Goal: Navigation & Orientation: Find specific page/section

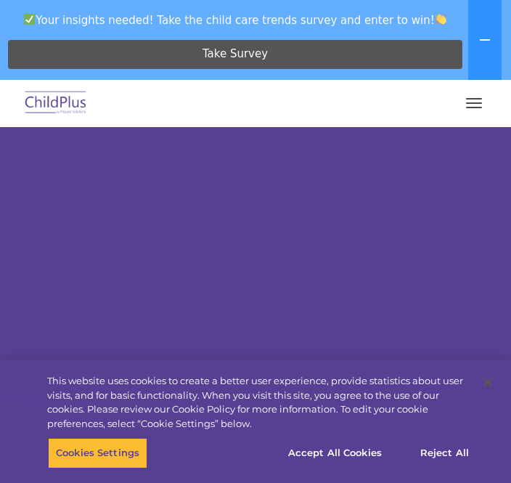
select select "MEDIUM"
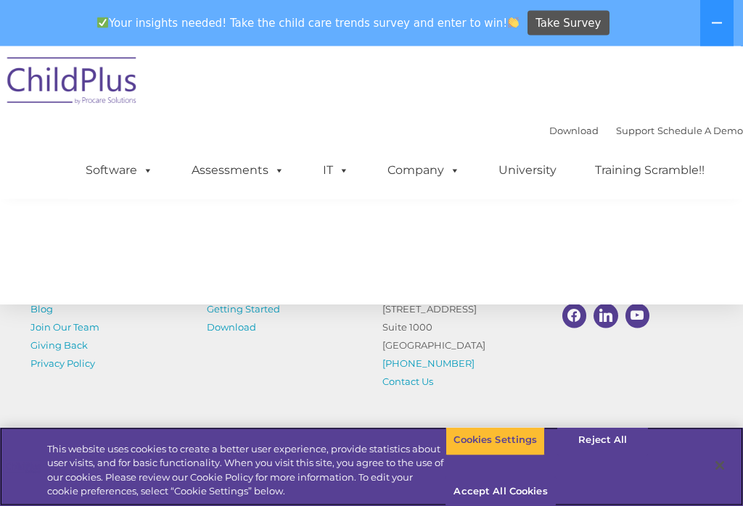
scroll to position [1729, 0]
click at [509, 482] on button "Accept All Cookies" at bounding box center [501, 492] width 110 height 30
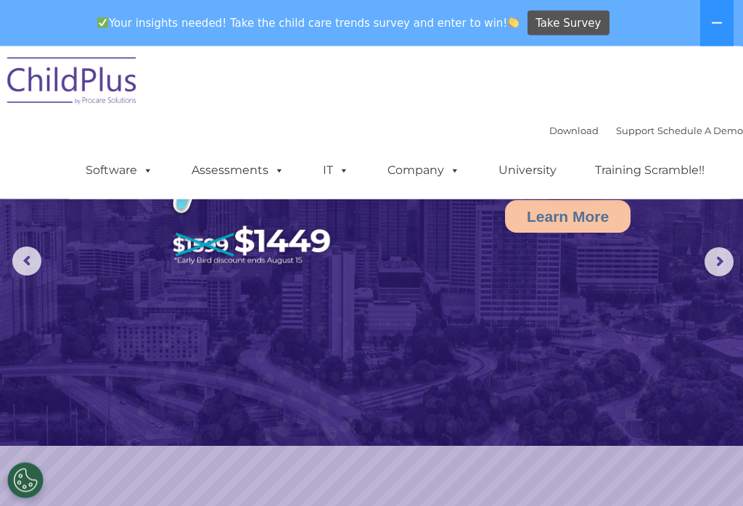
scroll to position [0, 0]
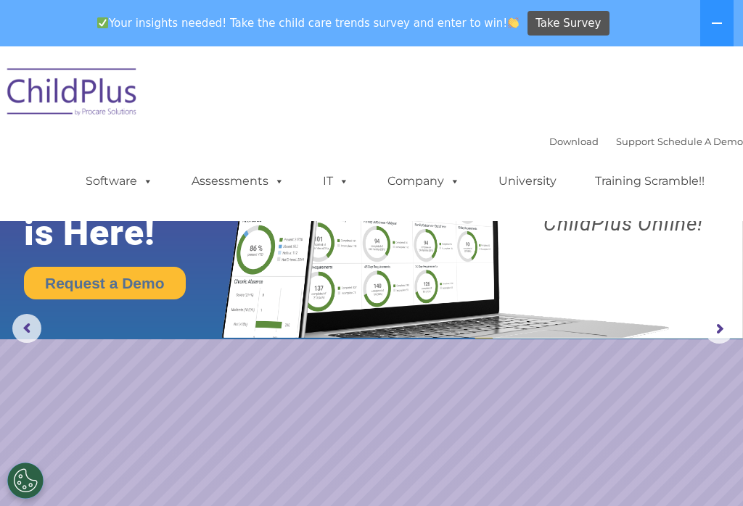
click at [510, 28] on icon at bounding box center [717, 23] width 12 height 12
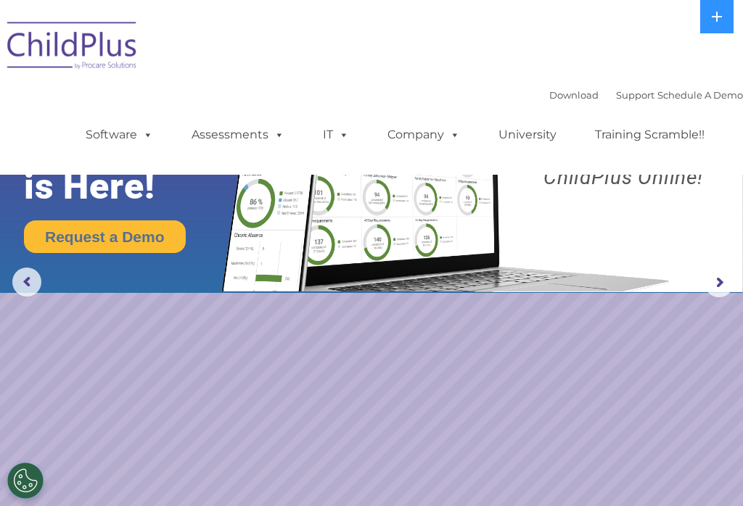
click at [510, 25] on button at bounding box center [716, 16] width 33 height 33
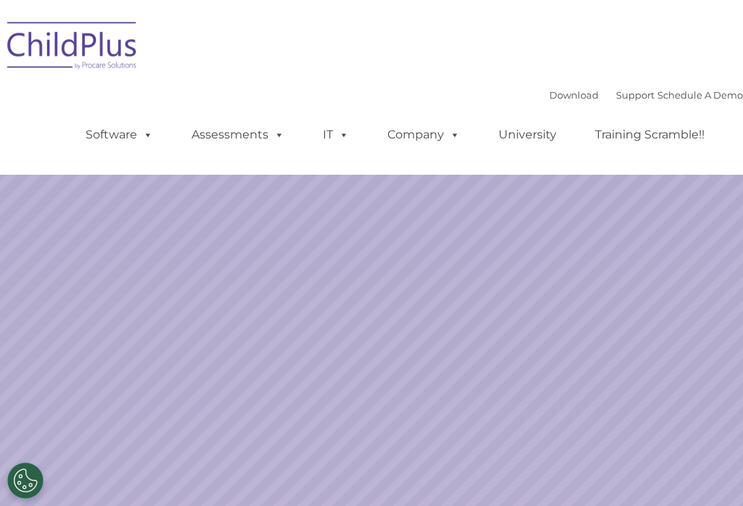
select select "MEDIUM"
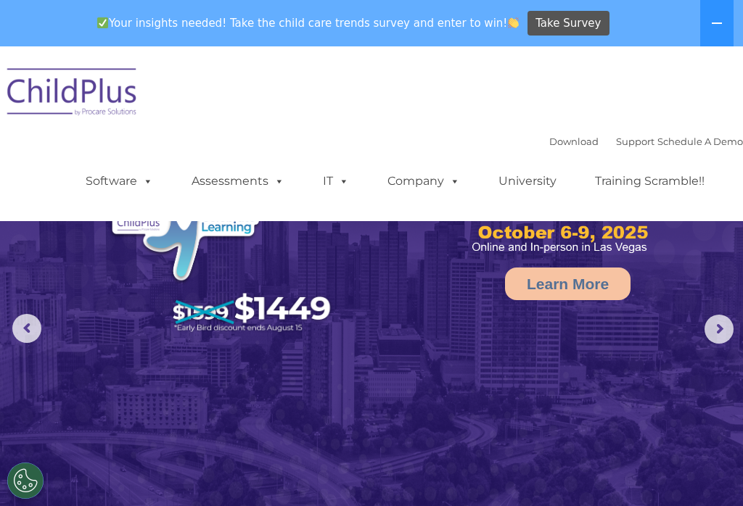
click at [341, 179] on span at bounding box center [341, 181] width 16 height 14
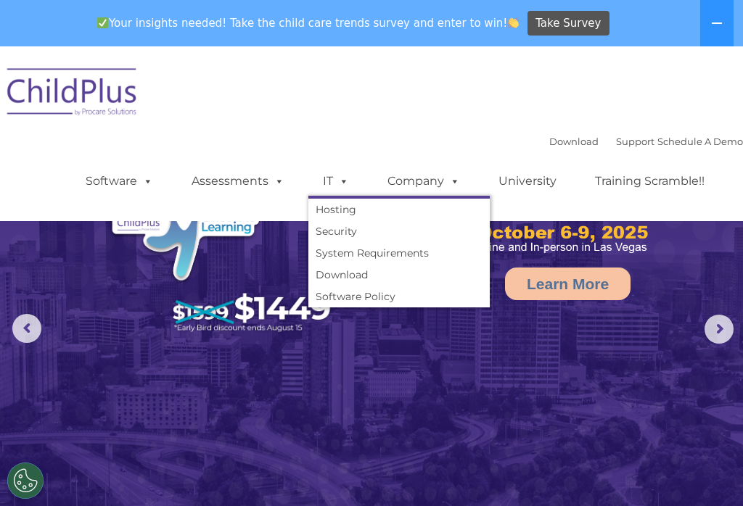
click at [438, 182] on link "Company" at bounding box center [424, 181] width 102 height 29
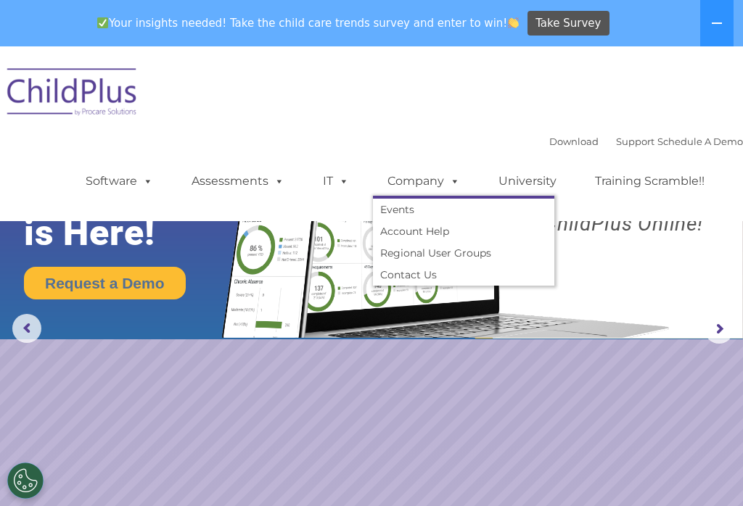
click at [521, 188] on link "University" at bounding box center [527, 181] width 87 height 29
click at [635, 185] on link "Training Scramble!!" at bounding box center [649, 181] width 139 height 29
click at [219, 181] on link "Assessments" at bounding box center [238, 181] width 122 height 29
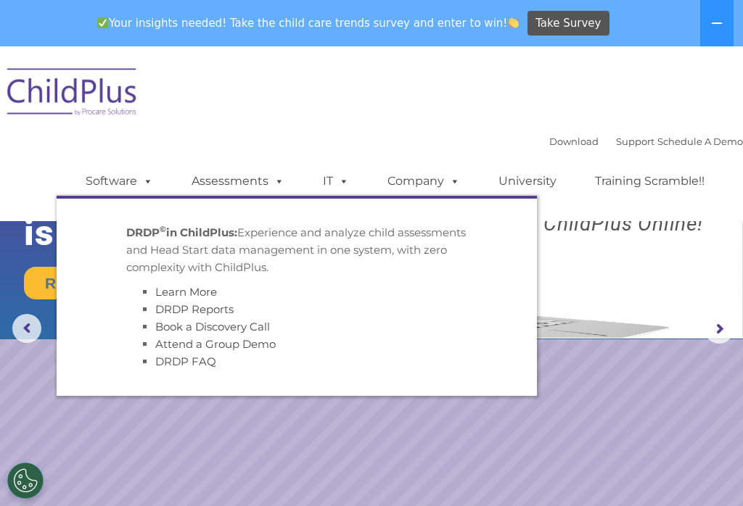
click at [255, 185] on link "Assessments" at bounding box center [238, 181] width 122 height 29
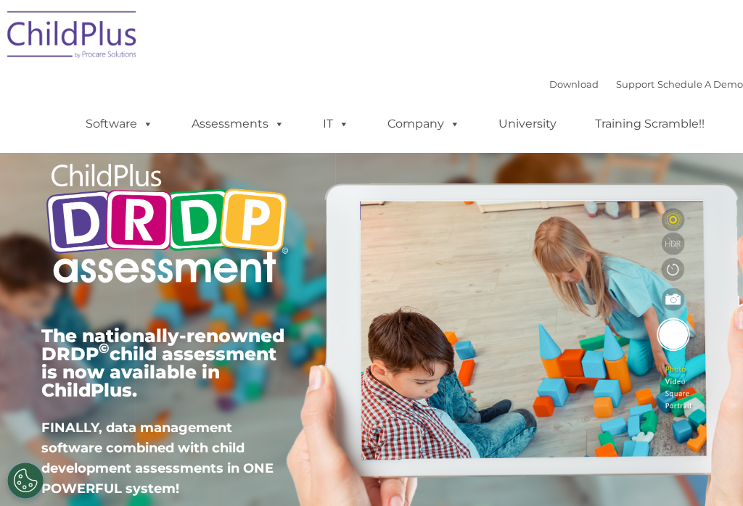
click at [129, 181] on img at bounding box center [166, 225] width 251 height 153
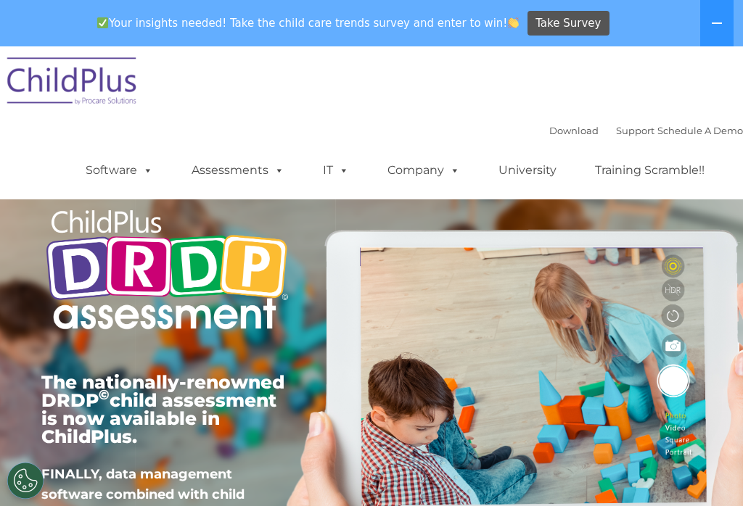
click at [133, 174] on link "Software" at bounding box center [119, 170] width 97 height 29
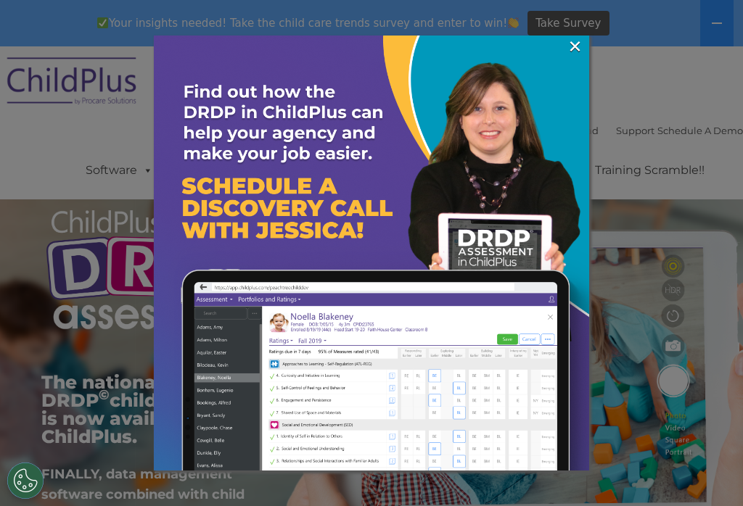
click at [574, 47] on link "×" at bounding box center [575, 46] width 17 height 15
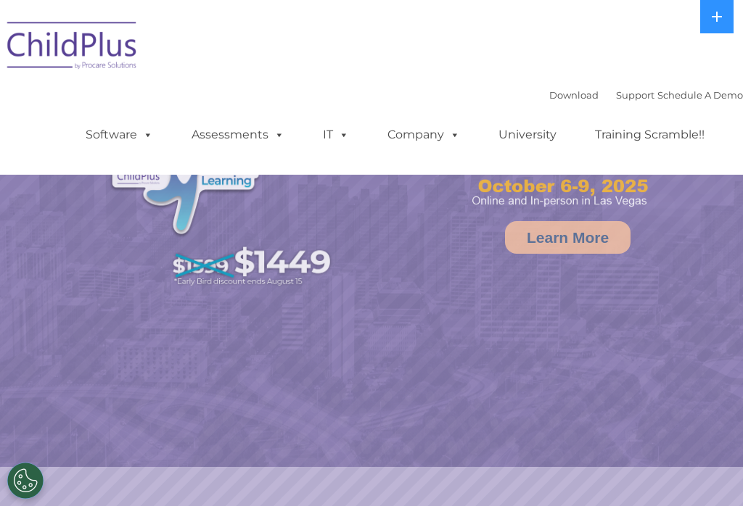
select select "MEDIUM"
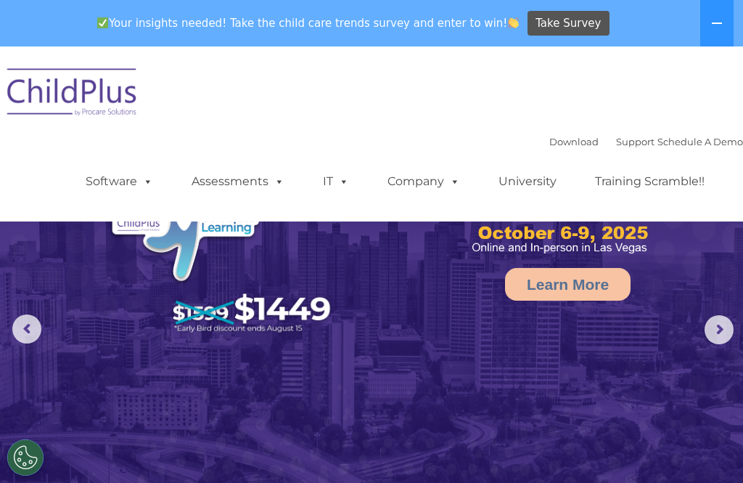
click at [682, 100] on div "Download Support | Schedule A Demo  MENU MENU Software ChildPlus: The original…" at bounding box center [371, 133] width 743 height 153
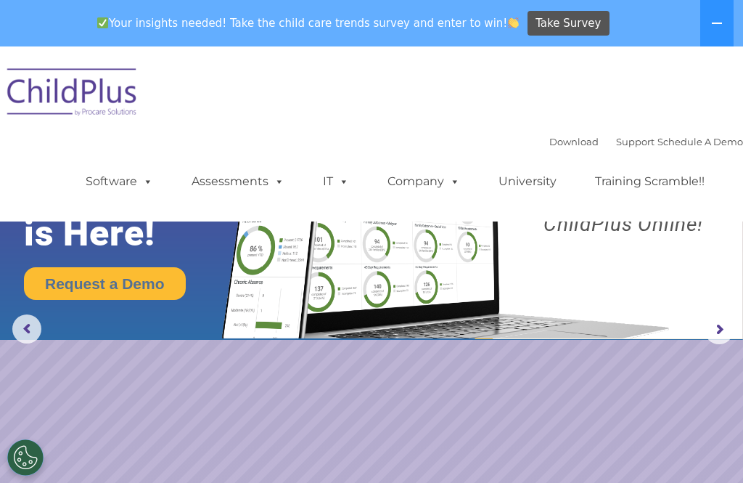
click at [306, 1] on div "Your insights needed! Take the child care trends survey and enter to win! Take …" at bounding box center [351, 23] width 702 height 47
click at [714, 29] on button at bounding box center [716, 23] width 33 height 46
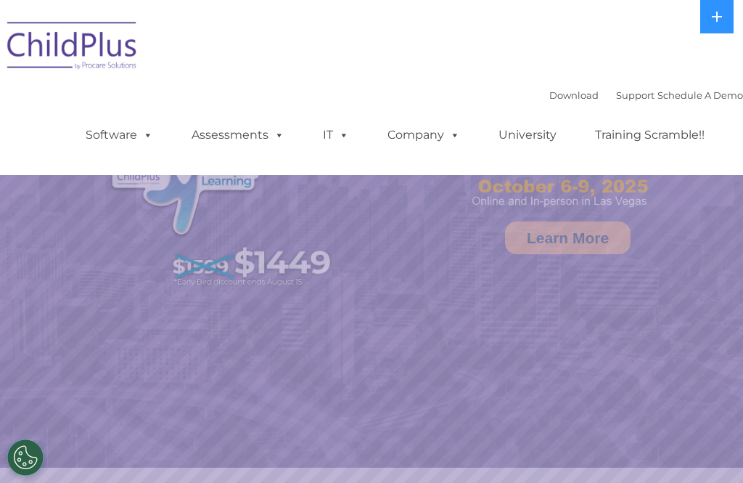
select select "MEDIUM"
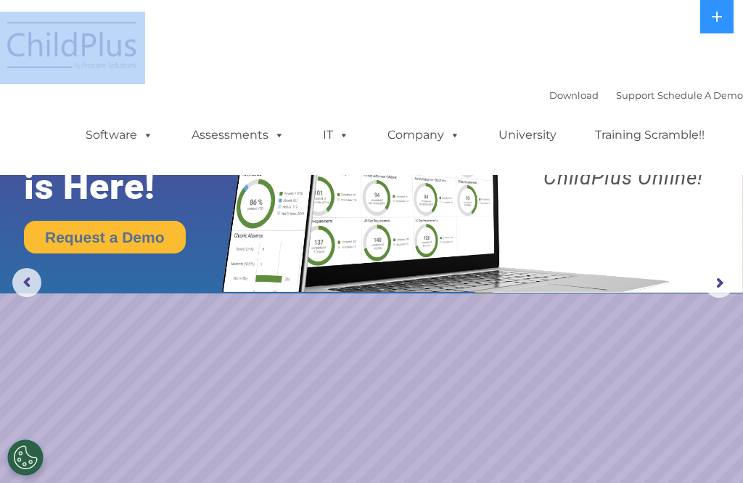
click at [589, 226] on img at bounding box center [443, 165] width 466 height 253
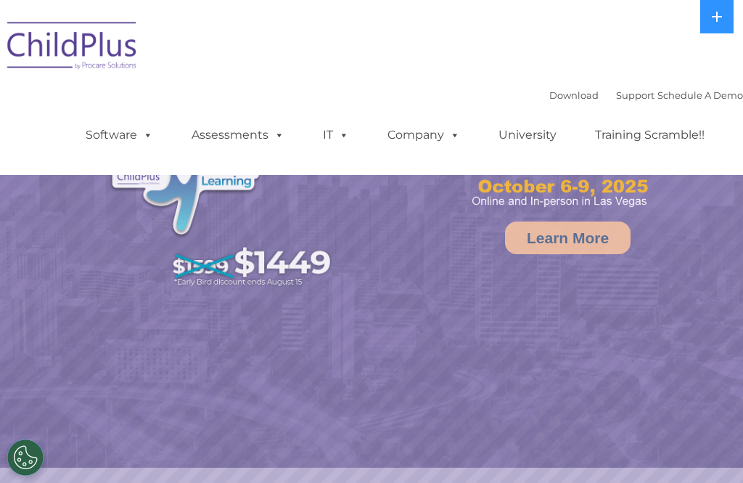
select select "MEDIUM"
